Goal: Task Accomplishment & Management: Complete application form

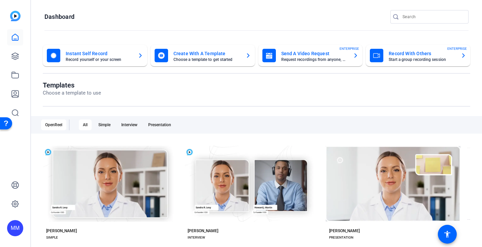
click at [10, 231] on div "MM" at bounding box center [15, 228] width 16 height 16
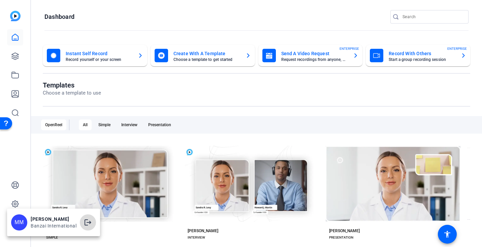
click at [84, 224] on mat-icon "logout" at bounding box center [88, 223] width 8 height 8
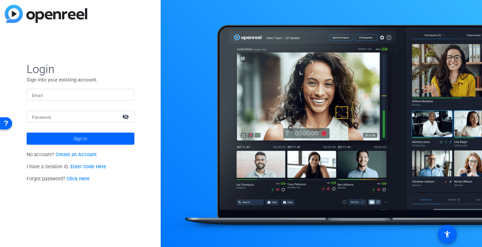
type input "matthew.mccurdy@banzai.io"
click at [69, 155] on link "Create an Account" at bounding box center [76, 155] width 41 height 6
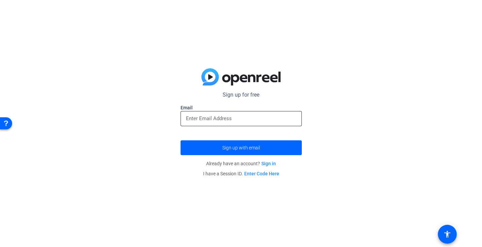
click at [210, 124] on div at bounding box center [241, 118] width 111 height 15
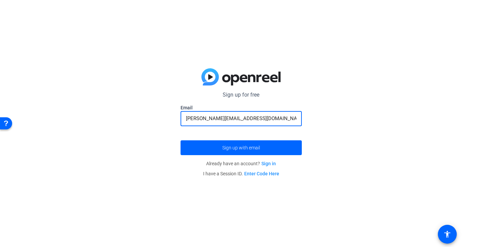
click at [210, 120] on input "matt.mccudy@mac.com" at bounding box center [241, 119] width 111 height 8
click at [228, 148] on span "Sign up with email" at bounding box center [241, 148] width 38 height 0
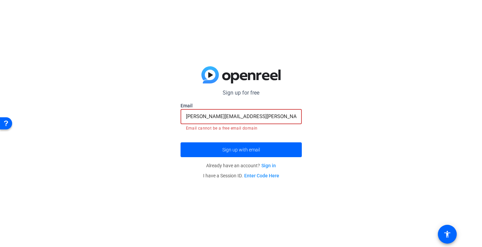
click at [249, 117] on input "matt.mccurdy@mac.com" at bounding box center [241, 117] width 111 height 8
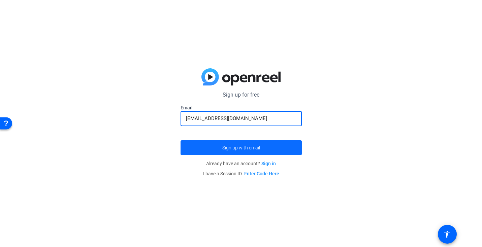
type input "[EMAIL_ADDRESS][DOMAIN_NAME]"
click at [247, 148] on span "Sign up with email" at bounding box center [241, 148] width 38 height 0
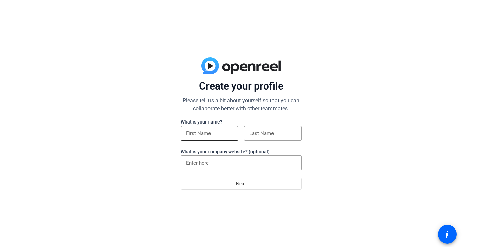
click at [223, 139] on div at bounding box center [209, 133] width 47 height 15
click at [211, 133] on input at bounding box center [209, 133] width 47 height 8
type input "[PERSON_NAME]"
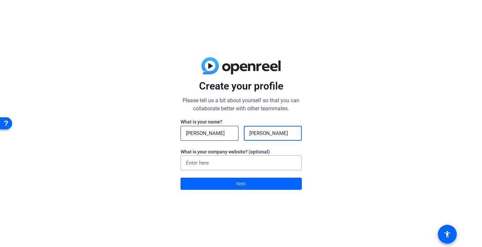
type input "[PERSON_NAME]"
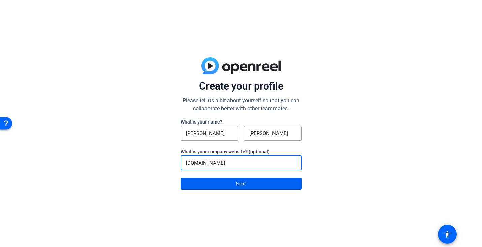
type input "[DOMAIN_NAME]"
click at [227, 186] on span at bounding box center [241, 184] width 121 height 16
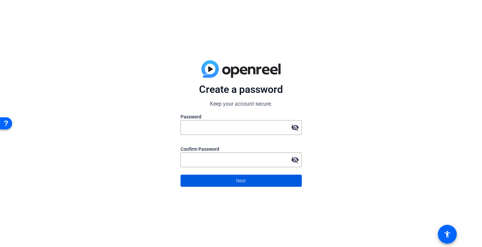
click at [240, 179] on span "Next" at bounding box center [241, 181] width 10 height 13
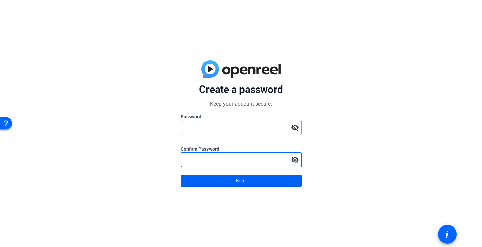
click at [203, 185] on span at bounding box center [241, 181] width 121 height 16
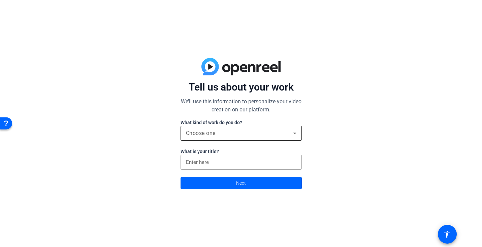
click at [200, 134] on span "Choose one" at bounding box center [201, 133] width 30 height 6
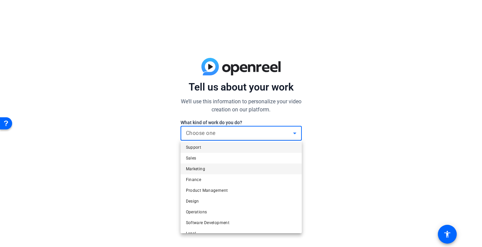
scroll to position [21, 0]
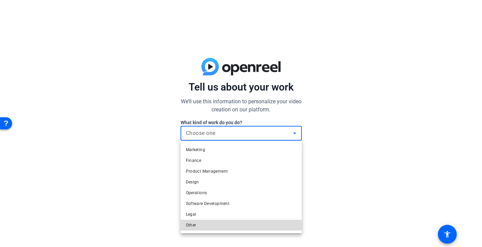
click at [198, 225] on mat-option "Other" at bounding box center [241, 225] width 121 height 11
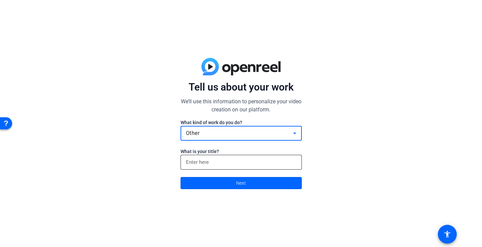
click at [198, 159] on input at bounding box center [241, 162] width 111 height 8
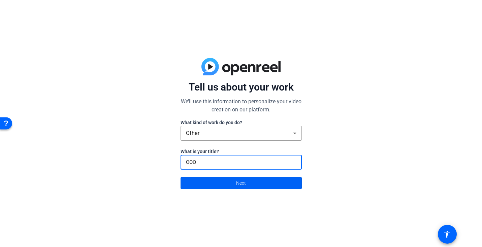
type input "COO"
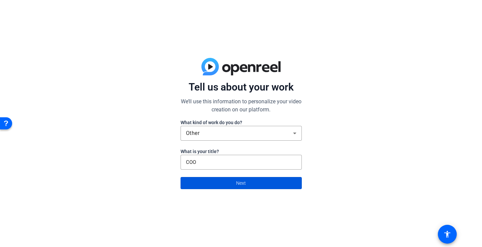
click at [222, 185] on span at bounding box center [241, 183] width 121 height 16
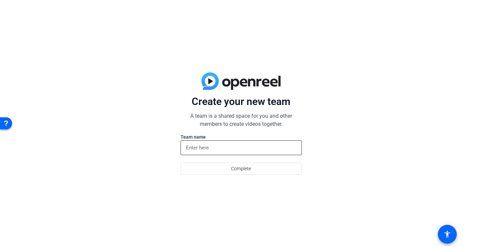
click at [191, 150] on input at bounding box center [241, 148] width 111 height 8
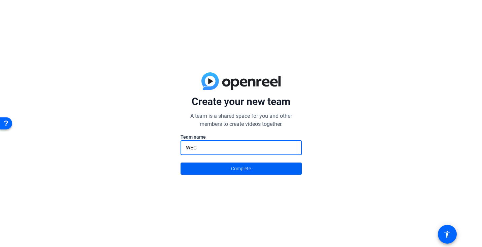
type input "WEC"
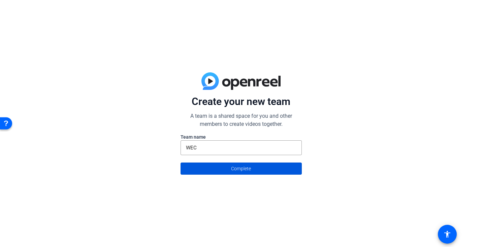
click at [223, 167] on span at bounding box center [241, 169] width 121 height 16
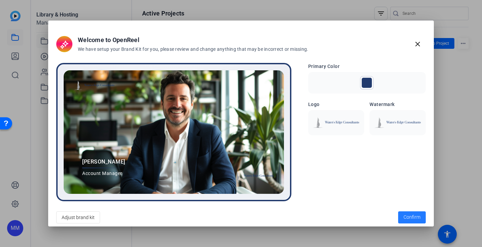
click at [410, 217] on span "Confirm" at bounding box center [412, 217] width 17 height 7
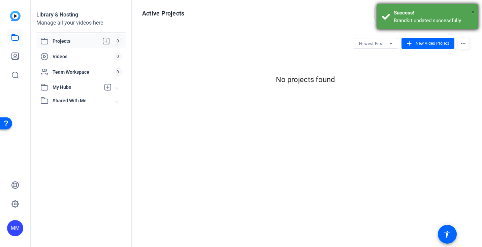
click at [471, 11] on span "×" at bounding box center [473, 12] width 4 height 8
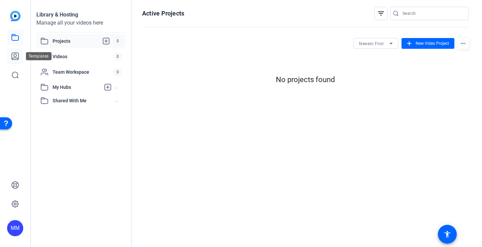
click at [17, 58] on icon at bounding box center [15, 56] width 7 height 7
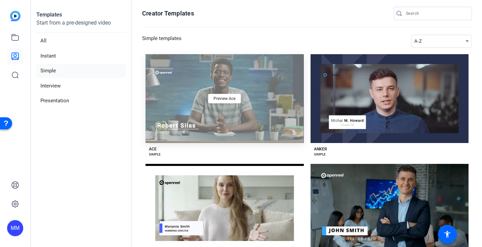
click at [176, 102] on div "Preview Ace" at bounding box center [225, 98] width 158 height 89
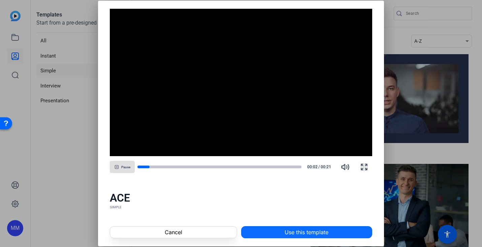
click at [290, 233] on span "Use this template" at bounding box center [307, 232] width 44 height 8
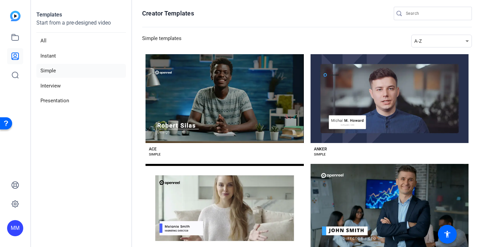
click at [14, 13] on img at bounding box center [15, 16] width 10 height 10
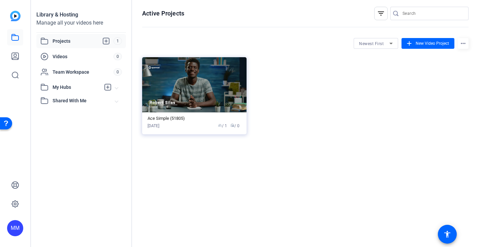
click at [12, 15] on img at bounding box center [15, 16] width 10 height 10
click at [417, 40] on span "New Video Project" at bounding box center [432, 43] width 33 height 6
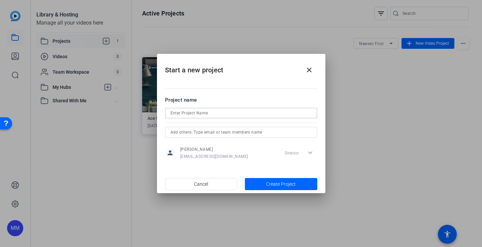
click at [228, 115] on input at bounding box center [240, 113] width 141 height 8
type input "Test"
click at [276, 185] on span "Create Project" at bounding box center [281, 184] width 30 height 7
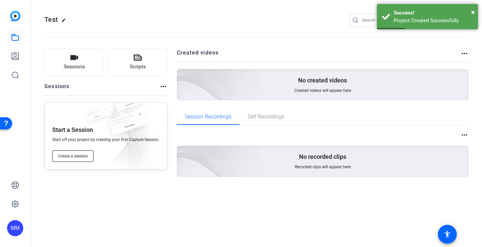
click at [73, 157] on span "Create a session" at bounding box center [73, 156] width 30 height 5
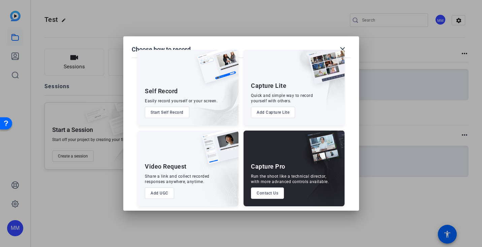
scroll to position [16, 0]
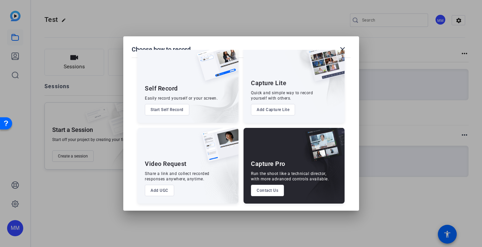
click at [269, 109] on button "Add Capture Lite" at bounding box center [273, 109] width 44 height 11
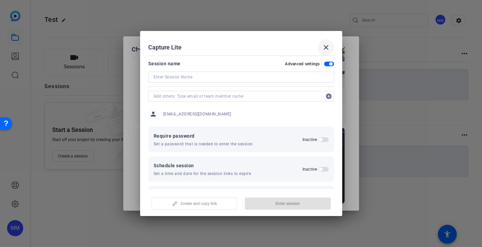
click at [326, 44] on mat-icon "close" at bounding box center [326, 47] width 8 height 8
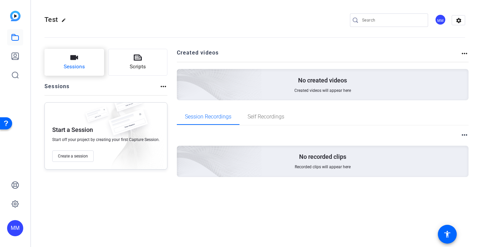
click at [89, 62] on button "Sessions" at bounding box center [74, 62] width 60 height 27
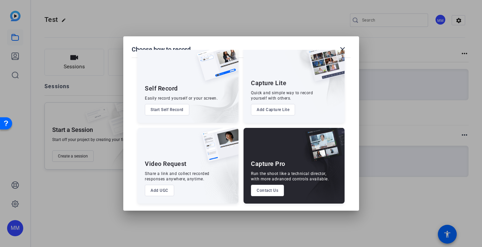
click at [154, 191] on button "Add UGC" at bounding box center [159, 190] width 29 height 11
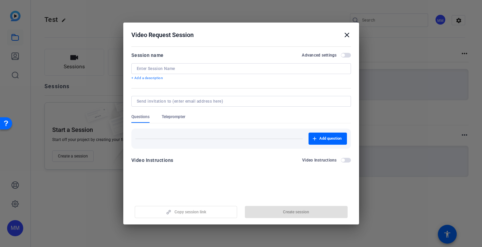
click at [345, 31] on mat-icon "close" at bounding box center [347, 35] width 8 height 8
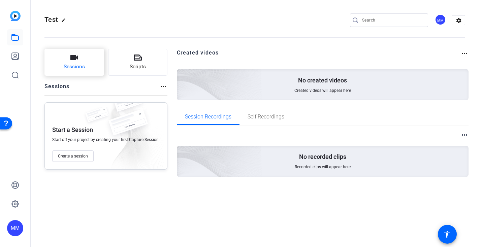
click at [75, 55] on icon "button" at bounding box center [74, 58] width 8 height 8
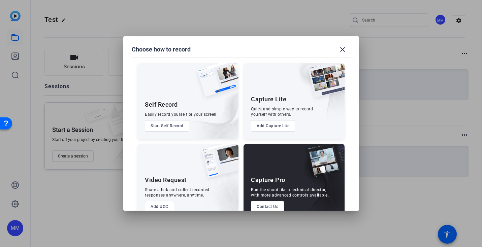
click at [270, 129] on button "Add Capture Lite" at bounding box center [273, 125] width 44 height 11
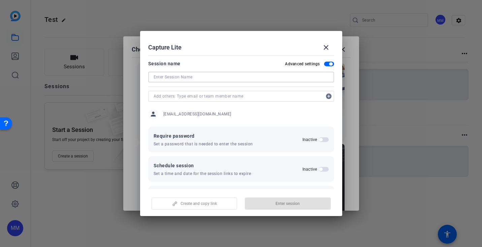
click at [174, 77] on input at bounding box center [241, 77] width 175 height 8
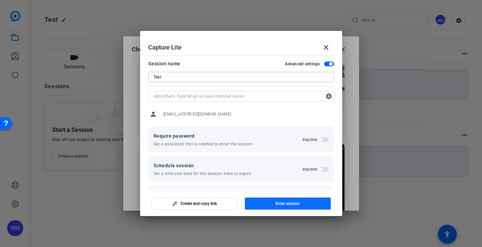
type input "Test"
click at [278, 201] on span "button" at bounding box center [288, 204] width 86 height 16
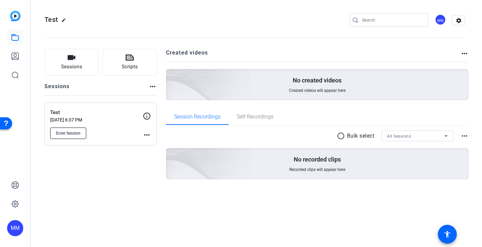
click at [77, 129] on button "Enter Session" at bounding box center [68, 133] width 36 height 11
click at [134, 66] on span "Scripts" at bounding box center [130, 67] width 16 height 8
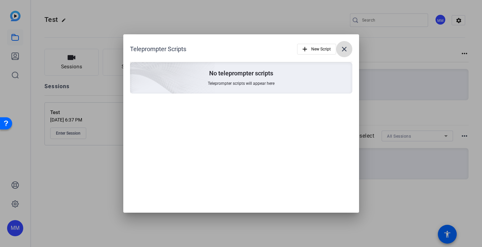
click at [340, 52] on mat-icon "close" at bounding box center [344, 49] width 8 height 8
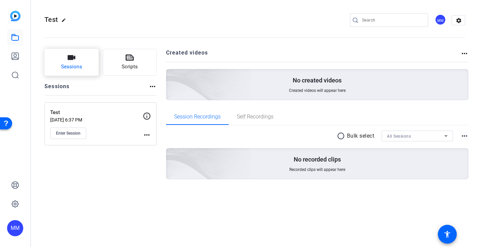
click at [76, 61] on button "Sessions" at bounding box center [71, 62] width 54 height 27
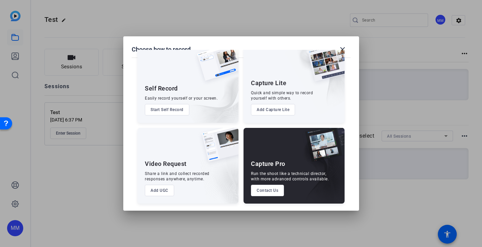
click at [161, 188] on button "Add UGC" at bounding box center [159, 190] width 29 height 11
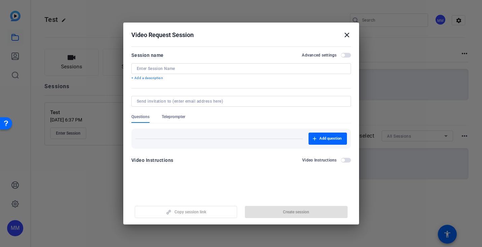
click at [154, 68] on input at bounding box center [241, 68] width 209 height 5
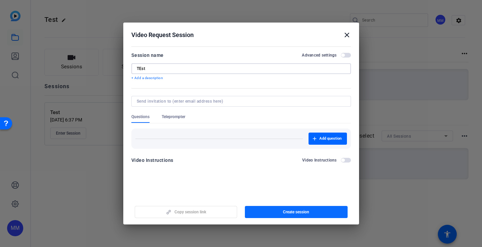
type input "TEst"
click at [282, 208] on span "button" at bounding box center [296, 212] width 103 height 16
click at [291, 210] on span "Update session" at bounding box center [296, 212] width 28 height 5
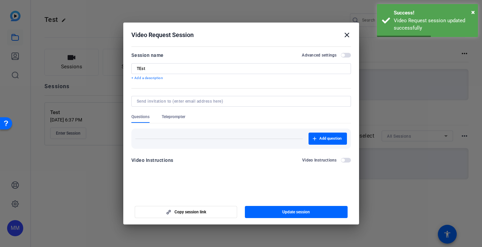
click at [344, 33] on mat-icon "close" at bounding box center [347, 35] width 8 height 8
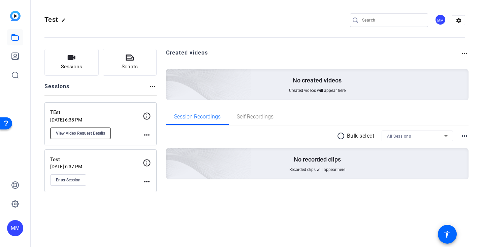
click at [74, 132] on span "View Video Request Details" at bounding box center [80, 133] width 49 height 5
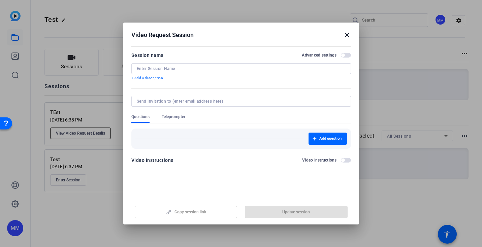
type input "TEst"
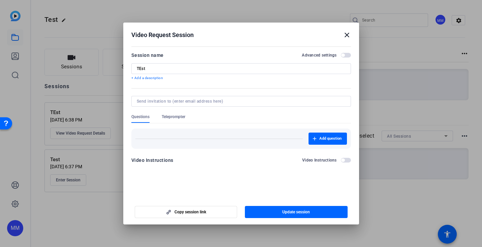
click at [344, 35] on mat-icon "close" at bounding box center [347, 35] width 8 height 8
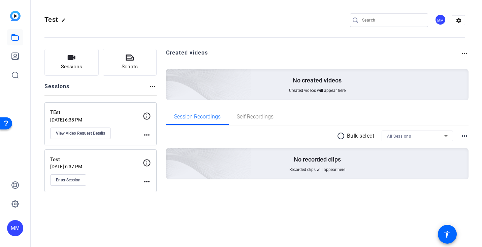
click at [146, 135] on mat-icon "more_horiz" at bounding box center [147, 135] width 8 height 8
click at [148, 142] on button "Archive Session" at bounding box center [163, 145] width 41 height 8
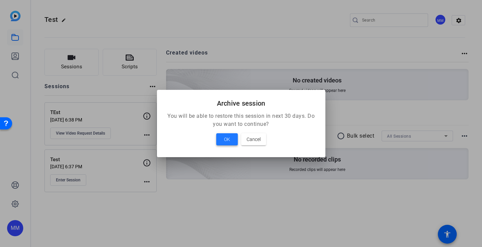
click at [219, 136] on span at bounding box center [227, 139] width 22 height 16
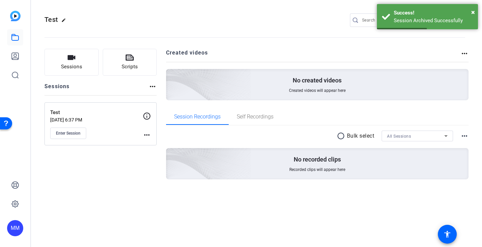
click at [148, 134] on mat-icon "more_horiz" at bounding box center [147, 135] width 8 height 8
click at [150, 153] on span "Archive Session" at bounding box center [163, 153] width 31 height 8
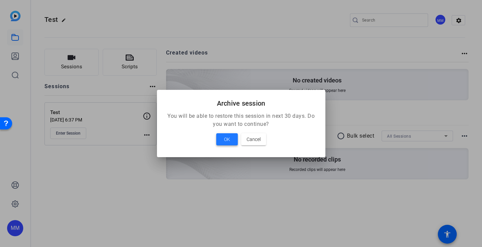
click at [221, 134] on span at bounding box center [227, 139] width 22 height 16
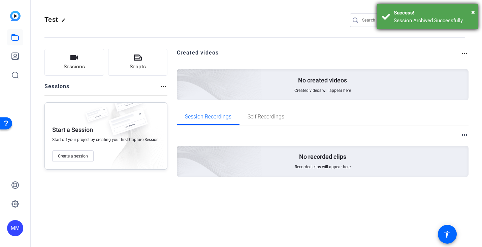
click at [471, 10] on div "Success!" at bounding box center [433, 13] width 79 height 8
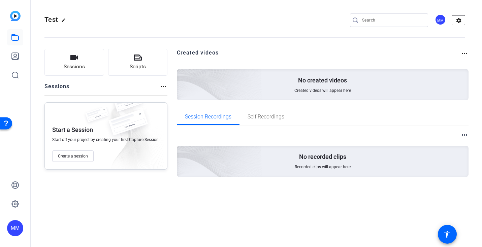
click at [459, 21] on mat-icon "settings" at bounding box center [458, 20] width 13 height 10
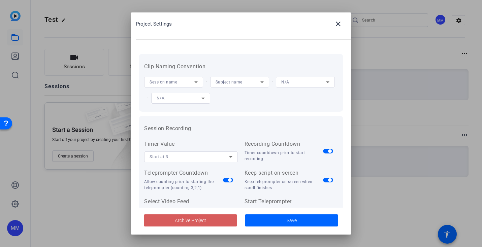
click at [206, 217] on span at bounding box center [190, 221] width 93 height 16
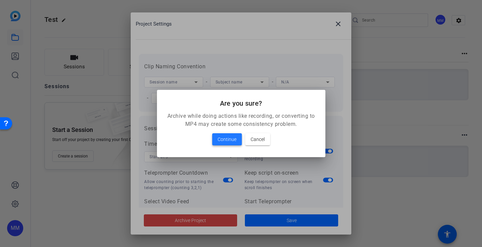
click at [220, 139] on span "Continue" at bounding box center [227, 139] width 19 height 8
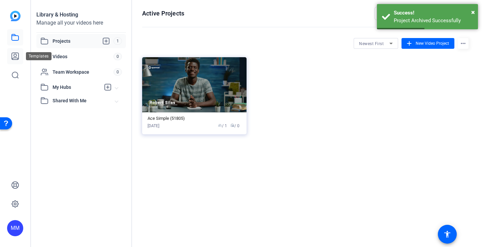
click at [14, 62] on link at bounding box center [15, 56] width 16 height 16
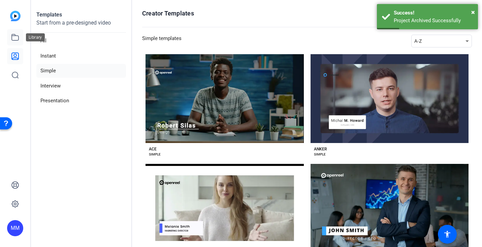
click at [15, 37] on icon at bounding box center [15, 37] width 8 height 8
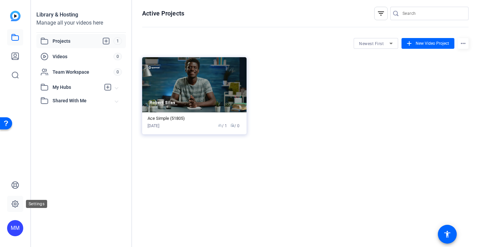
click at [12, 206] on icon at bounding box center [15, 204] width 7 height 7
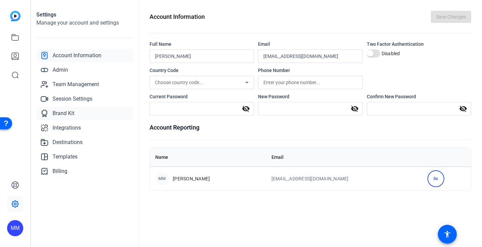
click at [63, 107] on link "Brand Kit" at bounding box center [84, 113] width 97 height 13
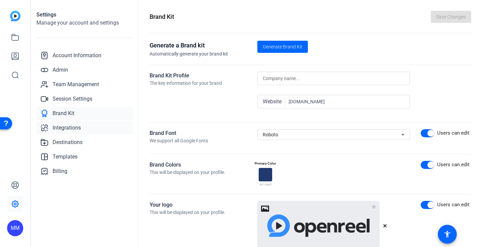
click at [75, 130] on span "Integrations" at bounding box center [67, 128] width 28 height 8
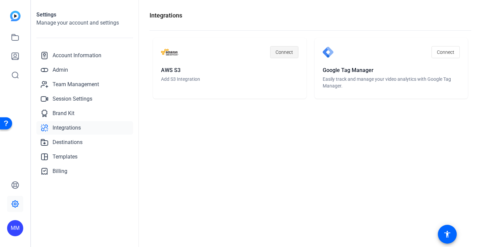
click at [280, 47] on span "Connect" at bounding box center [285, 52] width 18 height 13
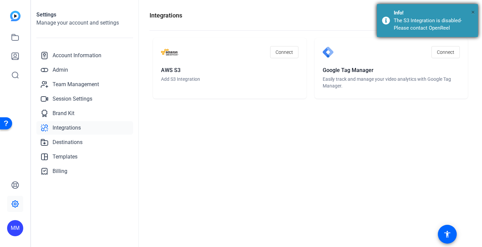
click at [473, 11] on span "×" at bounding box center [473, 12] width 4 height 8
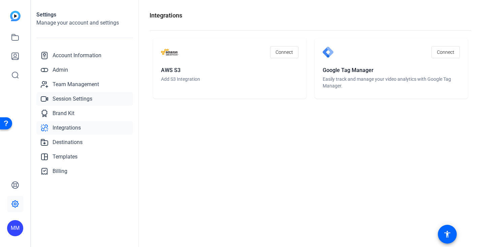
click at [71, 98] on span "Session Settings" at bounding box center [73, 99] width 40 height 8
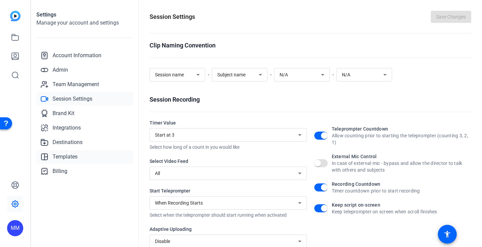
click at [65, 152] on link "Templates" at bounding box center [84, 156] width 97 height 13
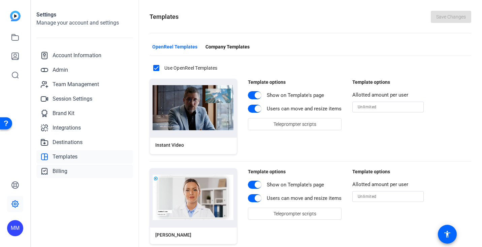
click at [62, 170] on span "Billing" at bounding box center [60, 171] width 15 height 8
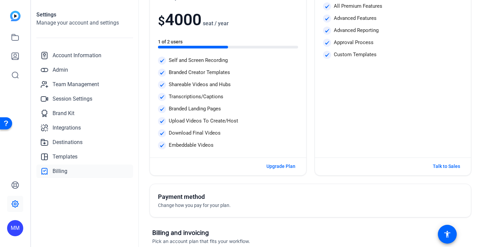
scroll to position [71, 0]
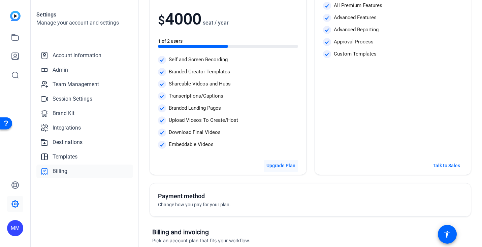
click at [283, 166] on span "Upgrade Plan" at bounding box center [280, 165] width 29 height 7
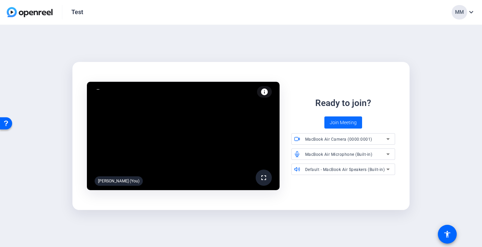
click at [334, 122] on span "Join Meeting" at bounding box center [343, 122] width 27 height 7
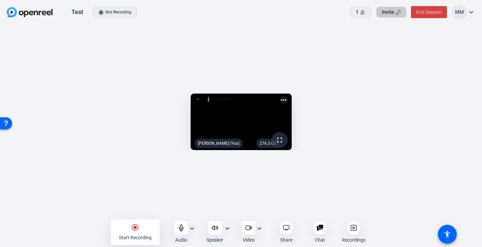
click at [382, 14] on span "Invite" at bounding box center [388, 12] width 12 height 8
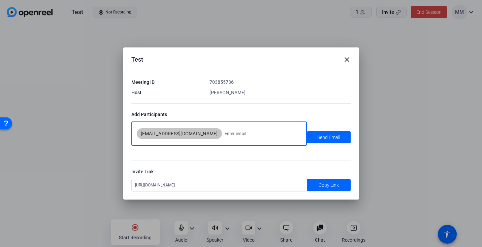
click at [349, 59] on mat-icon "close" at bounding box center [347, 60] width 8 height 8
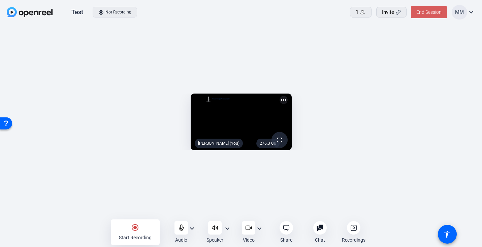
click at [421, 12] on span "End Session" at bounding box center [428, 11] width 25 height 5
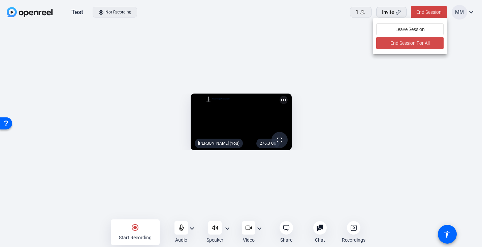
click at [415, 42] on span "End Session For All" at bounding box center [409, 43] width 39 height 8
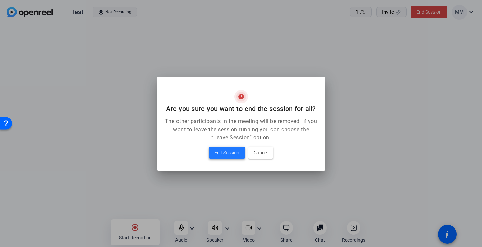
click at [231, 151] on span "End Session" at bounding box center [226, 153] width 25 height 8
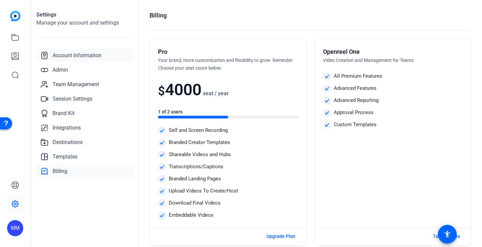
click at [64, 58] on span "Account Information" at bounding box center [77, 56] width 49 height 8
